Goal: Obtain resource: Obtain resource

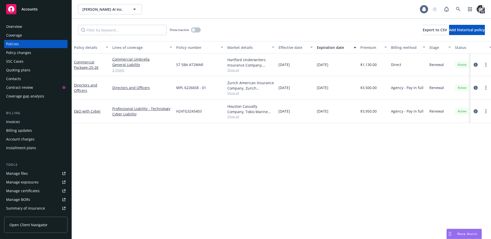
scroll to position [1224, 0]
click at [461, 8] on link at bounding box center [458, 9] width 10 height 10
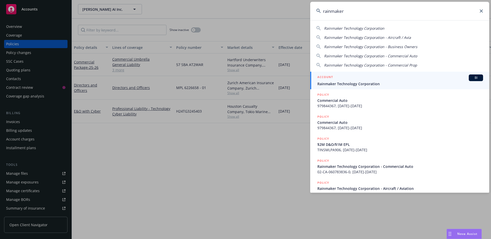
type input "rainmaker"
click at [340, 72] on link "ACCOUNT BI Rainmaker Technology Corporation" at bounding box center [399, 81] width 179 height 18
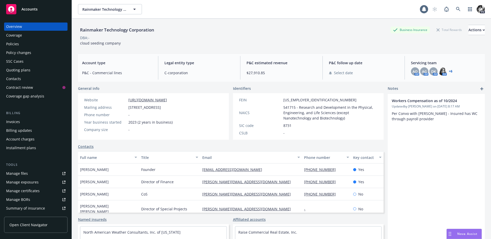
click at [34, 191] on div "Manage certificates" at bounding box center [23, 191] width 34 height 8
click at [27, 47] on div "Policies" at bounding box center [35, 44] width 59 height 8
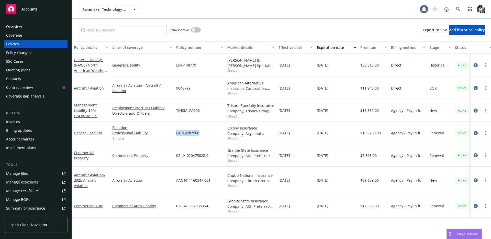
drag, startPoint x: 210, startPoint y: 135, endPoint x: 175, endPoint y: 133, distance: 35.1
click at [175, 133] on div "PACE4287960" at bounding box center [199, 133] width 51 height 23
copy span "PACE4287960"
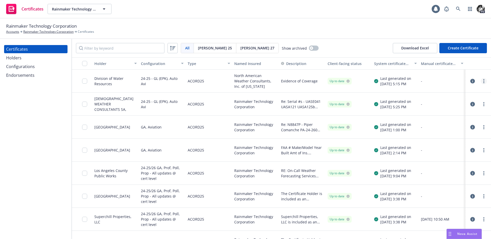
click at [481, 82] on link "more" at bounding box center [484, 81] width 6 height 6
click at [472, 80] on icon "button" at bounding box center [472, 81] width 5 height 5
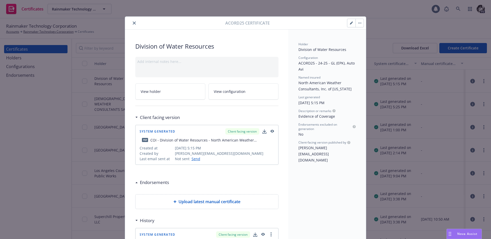
click at [270, 130] on icon "button" at bounding box center [272, 132] width 5 height 4
click at [135, 24] on icon "close" at bounding box center [134, 22] width 3 height 3
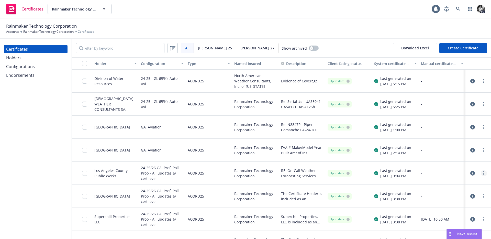
click at [485, 175] on link "more" at bounding box center [484, 173] width 6 height 6
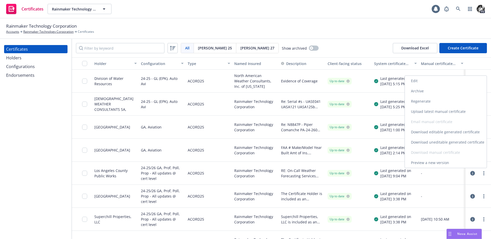
click at [440, 163] on link "Preview a new version" at bounding box center [446, 163] width 82 height 10
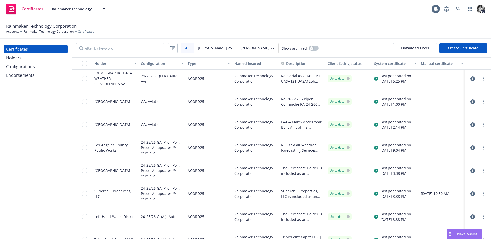
scroll to position [130, 0]
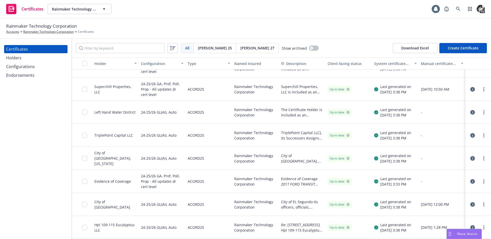
click at [471, 182] on icon "button" at bounding box center [472, 181] width 5 height 5
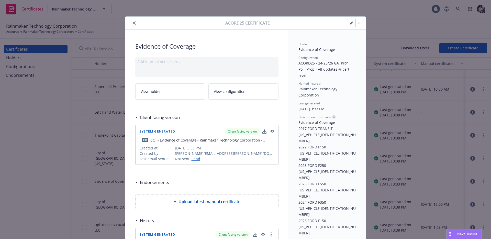
click at [274, 131] on icon "button" at bounding box center [273, 131] width 4 height 3
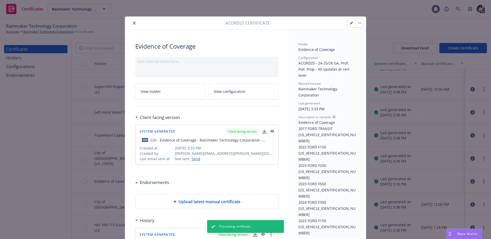
click at [133, 19] on div "Acord25 Certificate" at bounding box center [245, 23] width 241 height 13
click at [134, 21] on button "close" at bounding box center [134, 23] width 6 height 6
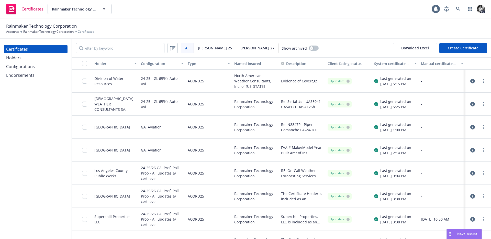
click at [471, 173] on icon "button" at bounding box center [472, 173] width 5 height 5
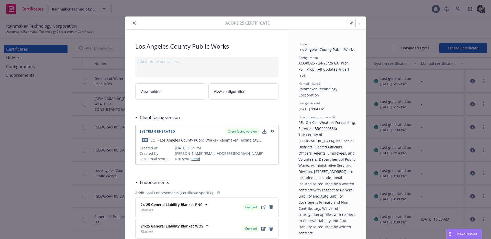
click at [137, 24] on button "close" at bounding box center [134, 23] width 6 height 6
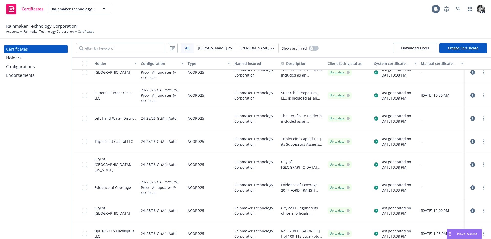
scroll to position [130, 0]
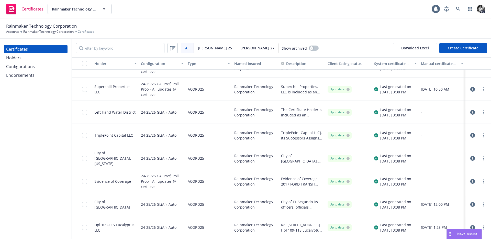
click at [473, 181] on icon "button" at bounding box center [472, 181] width 5 height 5
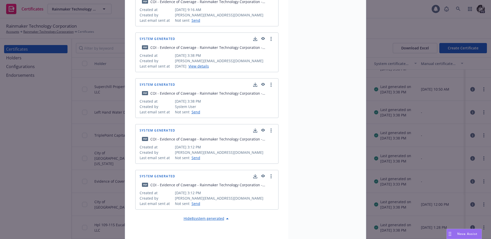
scroll to position [436, 0]
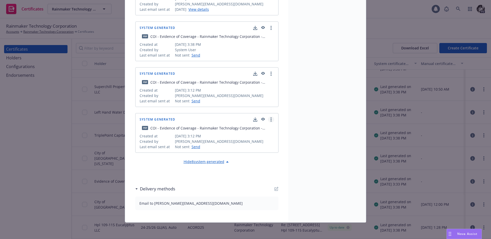
click at [272, 119] on link "more" at bounding box center [271, 119] width 6 height 6
click at [259, 119] on div "Show in client navigator" at bounding box center [263, 119] width 21 height 6
click at [263, 119] on icon "button" at bounding box center [262, 120] width 5 height 4
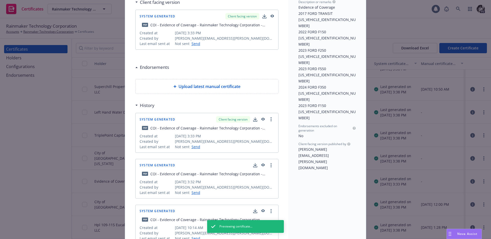
scroll to position [78, 0]
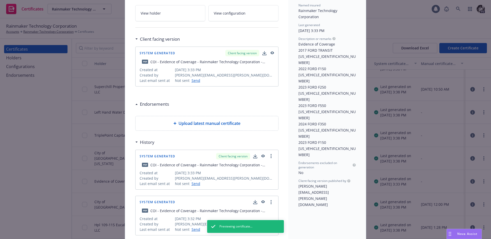
click at [263, 156] on icon "button" at bounding box center [263, 156] width 4 height 3
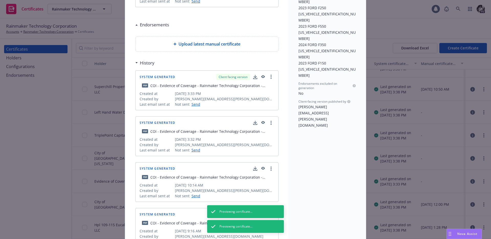
click at [262, 120] on button "button" at bounding box center [262, 123] width 5 height 6
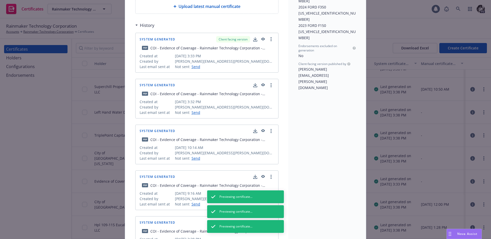
scroll to position [258, 0]
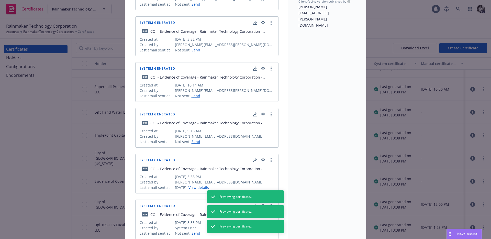
click at [263, 114] on icon "button" at bounding box center [262, 115] width 5 height 4
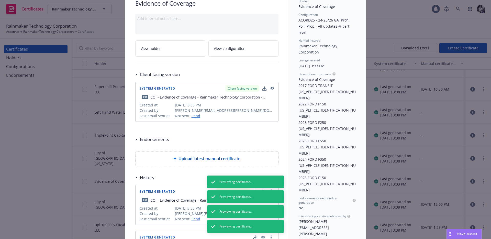
scroll to position [19, 0]
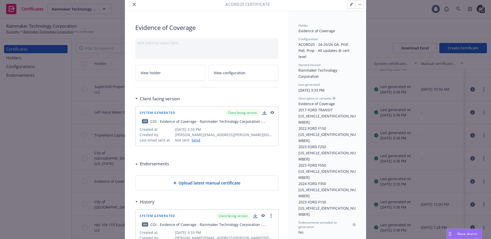
click at [132, 3] on button "close" at bounding box center [134, 4] width 6 height 6
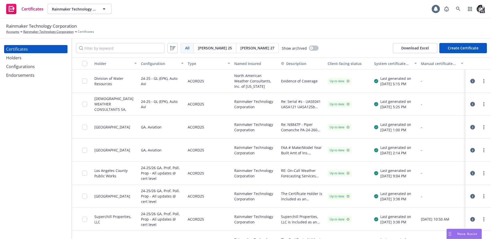
click at [473, 104] on icon "button" at bounding box center [472, 104] width 5 height 5
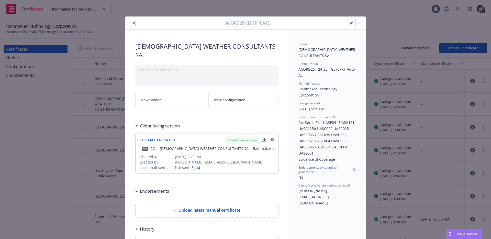
click at [274, 134] on div "System Generated Client facing version pdf COI - [DEMOGRAPHIC_DATA] WEATHER CON…" at bounding box center [207, 153] width 143 height 39
click at [274, 138] on icon "button" at bounding box center [272, 140] width 5 height 4
click at [137, 23] on div at bounding box center [176, 23] width 98 height 6
click at [136, 23] on button "close" at bounding box center [134, 23] width 6 height 6
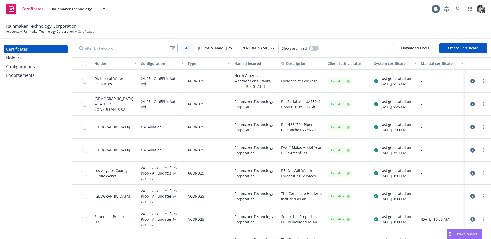
click at [485, 80] on link "more" at bounding box center [484, 81] width 6 height 6
click at [474, 81] on icon "button" at bounding box center [472, 81] width 5 height 5
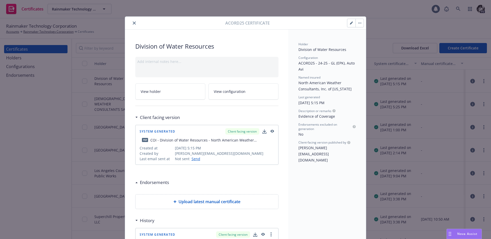
click at [273, 133] on button "button" at bounding box center [272, 131] width 5 height 6
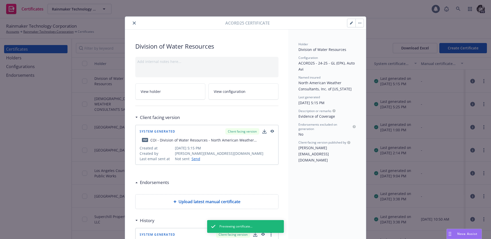
click at [136, 27] on div "Acord25 Certificate" at bounding box center [245, 23] width 241 height 13
click at [134, 25] on button "close" at bounding box center [134, 23] width 6 height 6
